Goal: Task Accomplishment & Management: Use online tool/utility

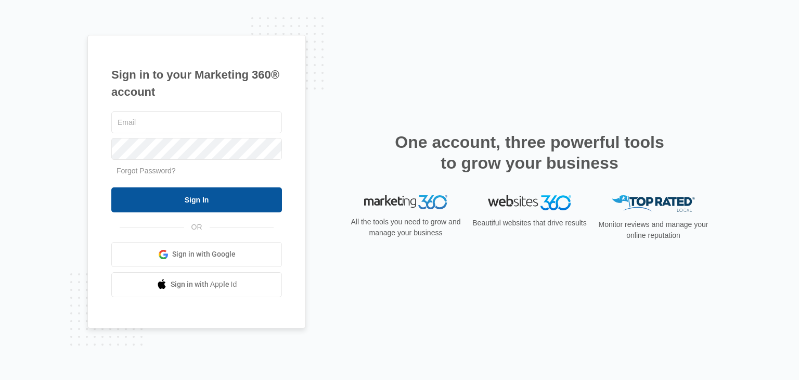
type input "[PERSON_NAME][EMAIL_ADDRESS][DOMAIN_NAME]"
click at [226, 197] on input "Sign In" at bounding box center [196, 199] width 171 height 25
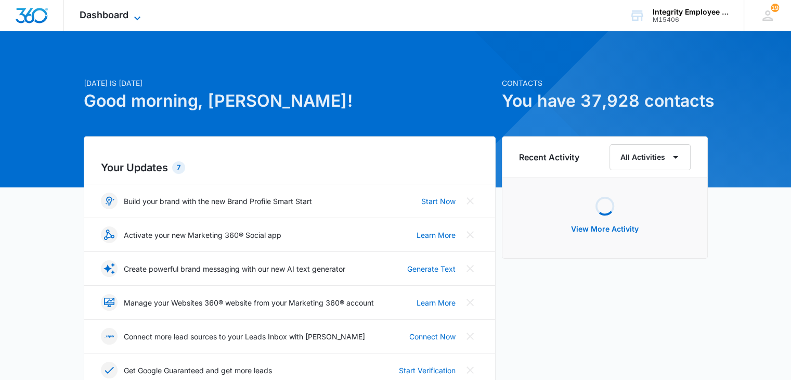
click at [141, 11] on div "Dashboard Apps Reputation Websites Forms CRM Email Social Shop Payments POS Con…" at bounding box center [111, 15] width 95 height 31
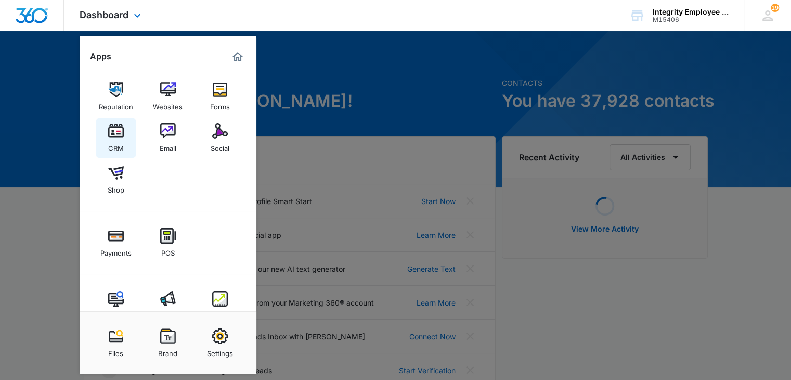
click at [125, 126] on link "CRM" at bounding box center [116, 138] width 40 height 40
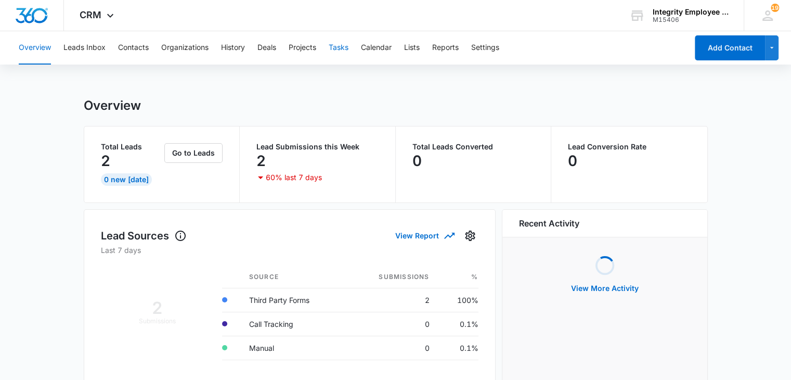
click at [345, 50] on button "Tasks" at bounding box center [339, 47] width 20 height 33
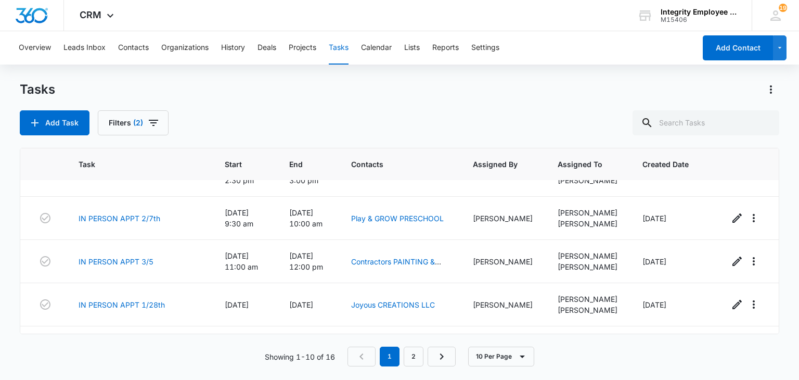
scroll to position [299, 0]
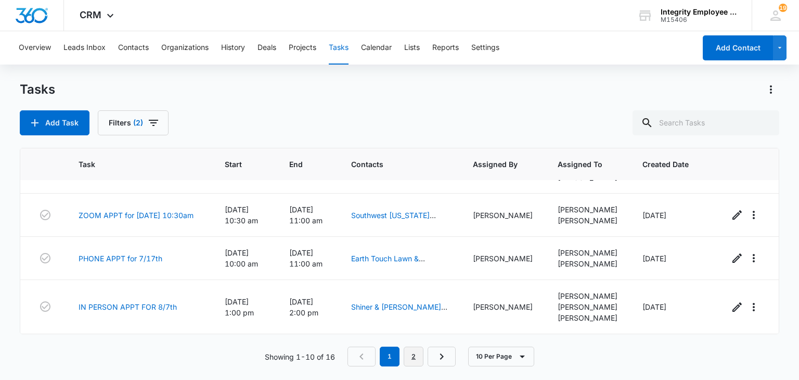
click at [409, 350] on link "2" at bounding box center [414, 356] width 20 height 20
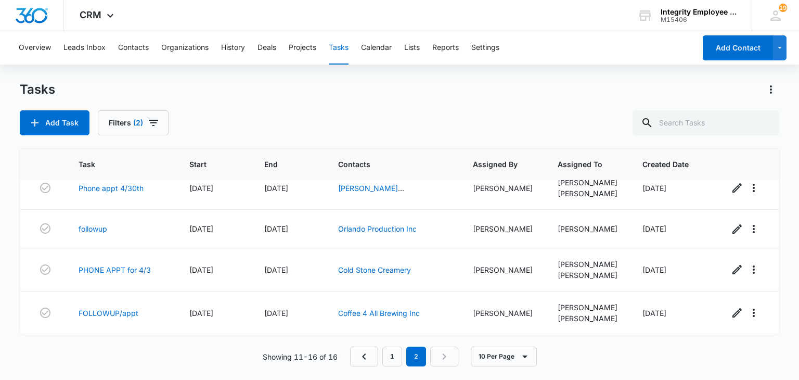
scroll to position [0, 0]
